Goal: Information Seeking & Learning: Check status

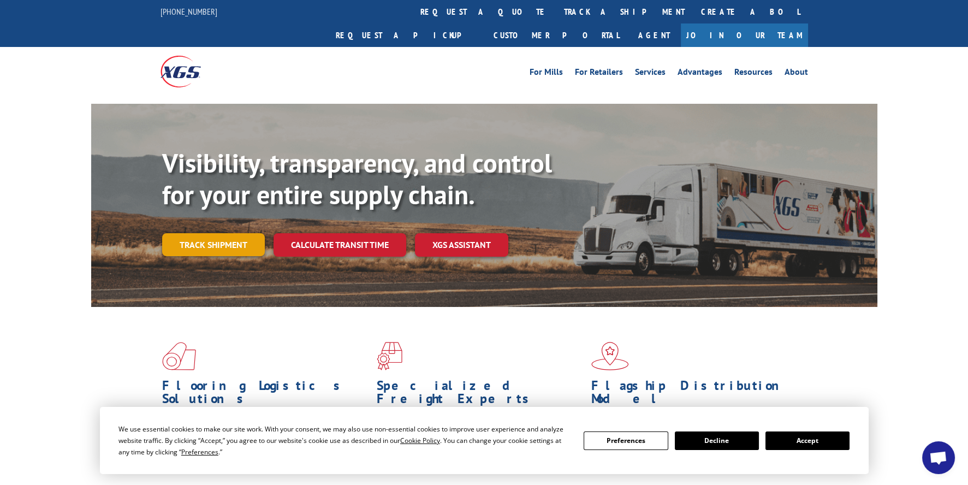
click at [218, 233] on link "Track shipment" at bounding box center [213, 244] width 103 height 23
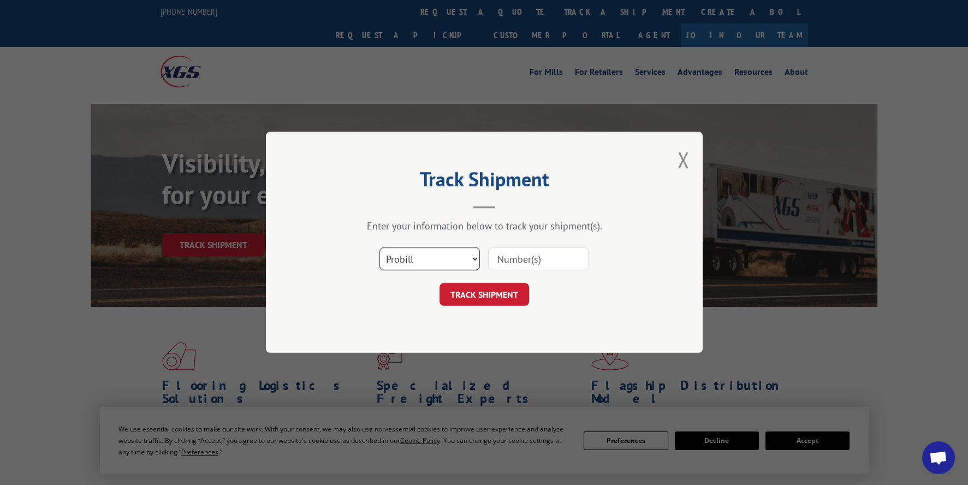
click at [471, 256] on select "Select category... Probill BOL PO" at bounding box center [430, 259] width 100 height 23
click at [380, 248] on select "Select category... Probill BOL PO" at bounding box center [430, 259] width 100 height 23
click at [527, 262] on input at bounding box center [538, 259] width 100 height 23
type input "2842577"
click at [496, 289] on button "TRACK SHIPMENT" at bounding box center [485, 294] width 90 height 23
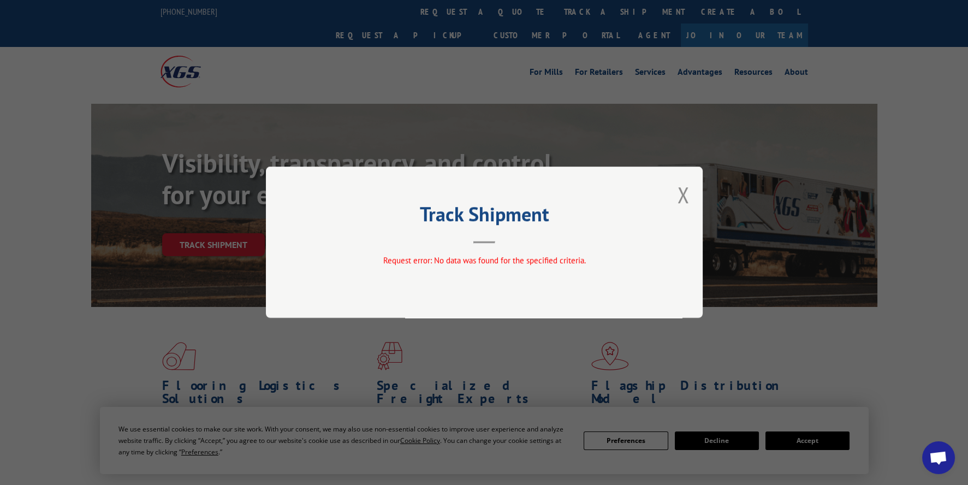
click at [554, 239] on header "Track Shipment" at bounding box center [485, 224] width 328 height 37
click at [689, 193] on div "Track Shipment Request error: No data was found for the specified criteria." at bounding box center [484, 242] width 437 height 151
click at [681, 197] on button "Close modal" at bounding box center [683, 194] width 12 height 29
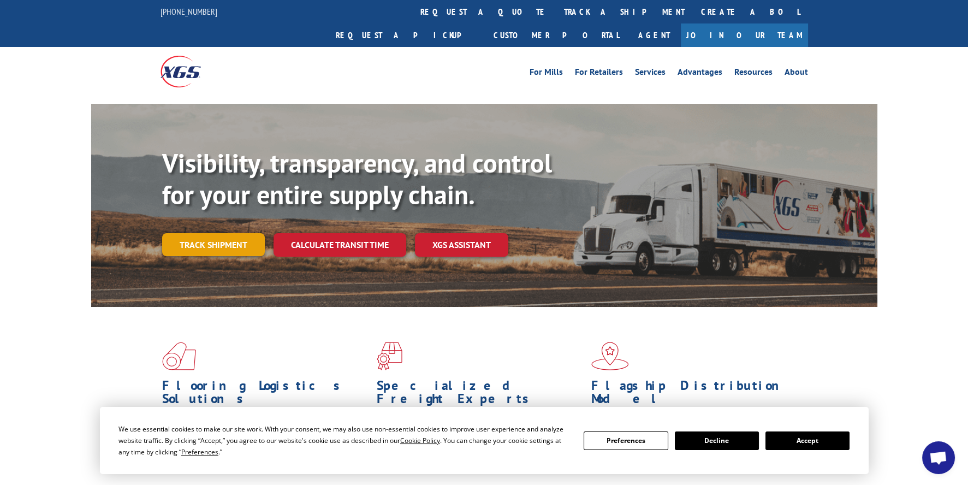
click at [198, 233] on link "Track shipment" at bounding box center [213, 244] width 103 height 23
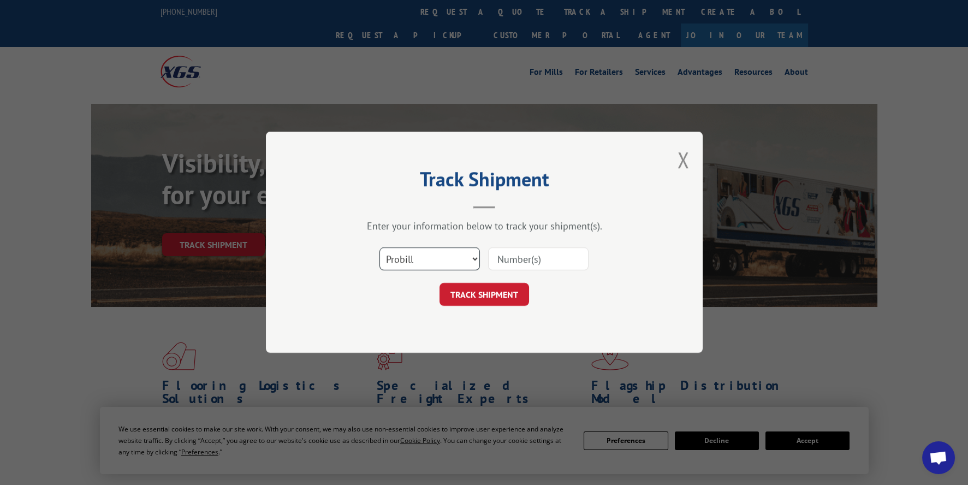
click at [472, 259] on select "Select category... Probill BOL PO" at bounding box center [430, 259] width 100 height 23
select select "bol"
click at [380, 248] on select "Select category... Probill BOL PO" at bounding box center [430, 259] width 100 height 23
click at [528, 259] on input at bounding box center [538, 259] width 100 height 23
type input "2842577"
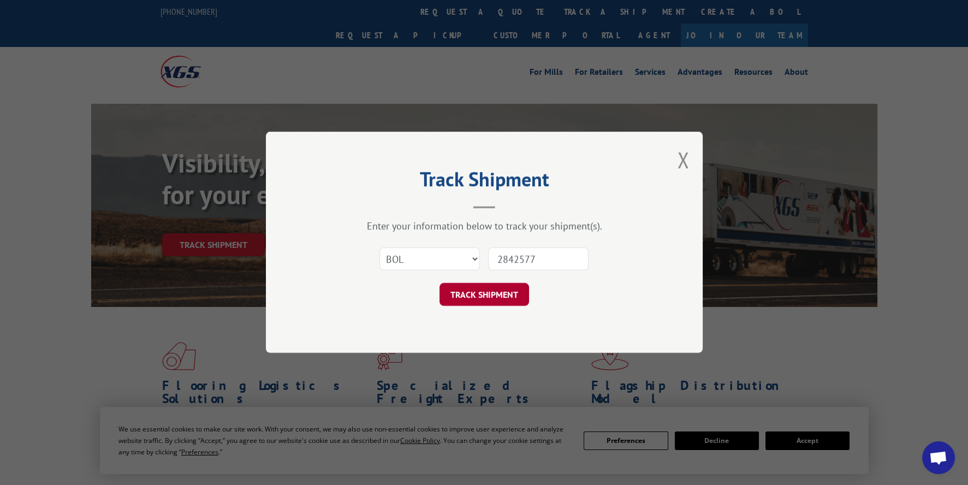
click at [483, 292] on button "TRACK SHIPMENT" at bounding box center [485, 294] width 90 height 23
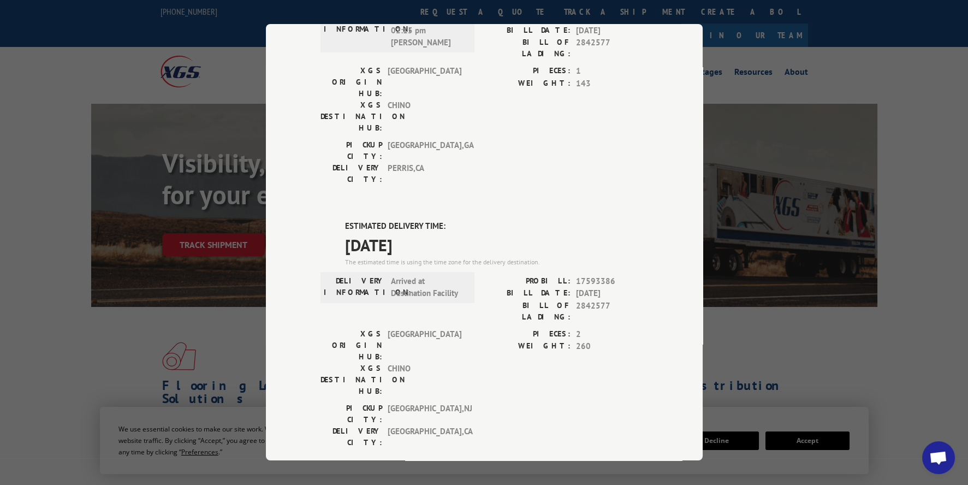
scroll to position [370, 0]
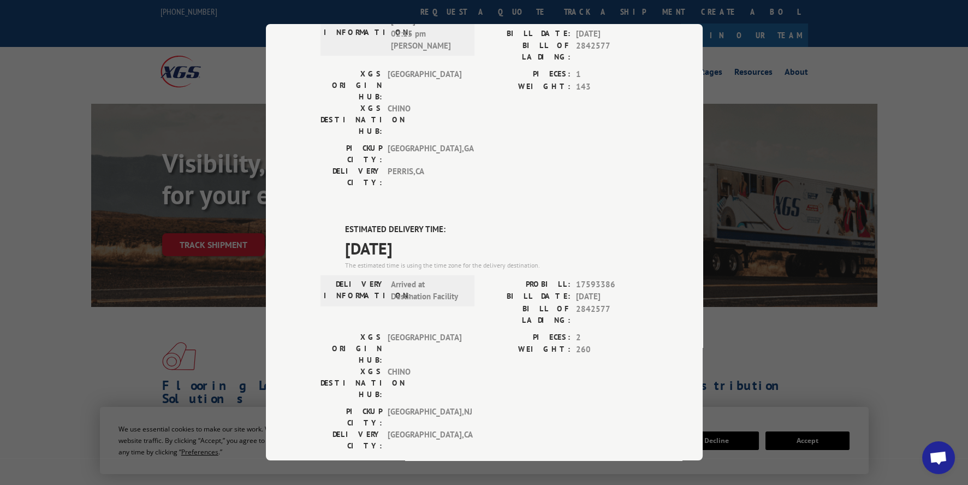
click at [183, 93] on div "Track Shipment DELIVERED DELIVERY INFORMATION: [DATE] 07:14 am [PERSON_NAME] PR…" at bounding box center [484, 242] width 968 height 485
